Goal: Transaction & Acquisition: Purchase product/service

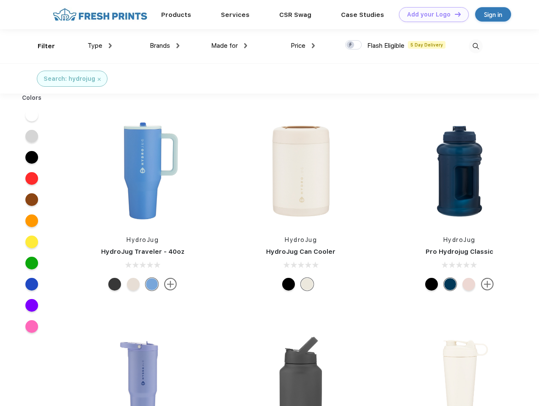
click at [431, 14] on link "Add your Logo Design Tool" at bounding box center [434, 14] width 70 height 15
click at [0, 0] on div "Design Tool" at bounding box center [0, 0] width 0 height 0
click at [454, 14] on link "Add your Logo Design Tool" at bounding box center [434, 14] width 70 height 15
click at [41, 46] on div "Filter" at bounding box center [46, 46] width 17 height 10
click at [100, 46] on span "Type" at bounding box center [95, 46] width 15 height 8
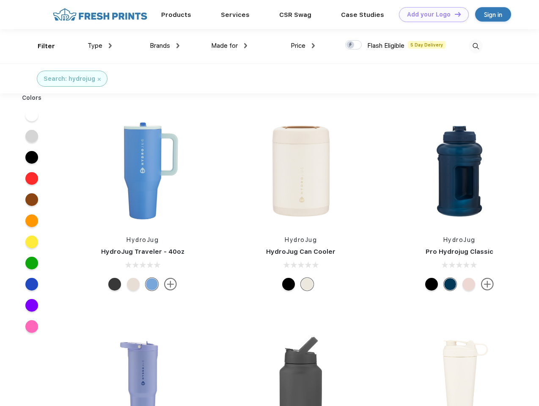
click at [165, 46] on span "Brands" at bounding box center [160, 46] width 20 height 8
click at [229, 46] on span "Made for" at bounding box center [224, 46] width 27 height 8
click at [303, 46] on span "Price" at bounding box center [298, 46] width 15 height 8
click at [354, 45] on div at bounding box center [353, 44] width 16 height 9
click at [351, 45] on input "checkbox" at bounding box center [347, 42] width 5 height 5
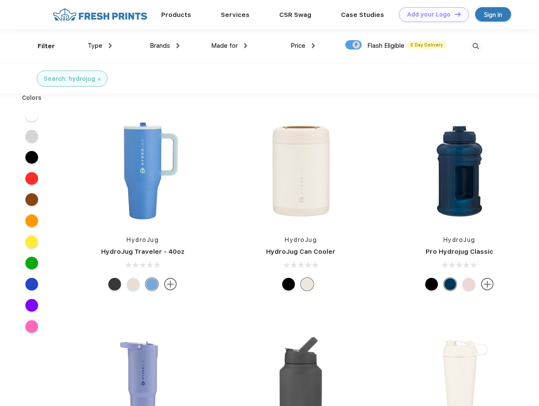
click at [475, 46] on img at bounding box center [476, 46] width 14 height 14
